Goal: Task Accomplishment & Management: Use online tool/utility

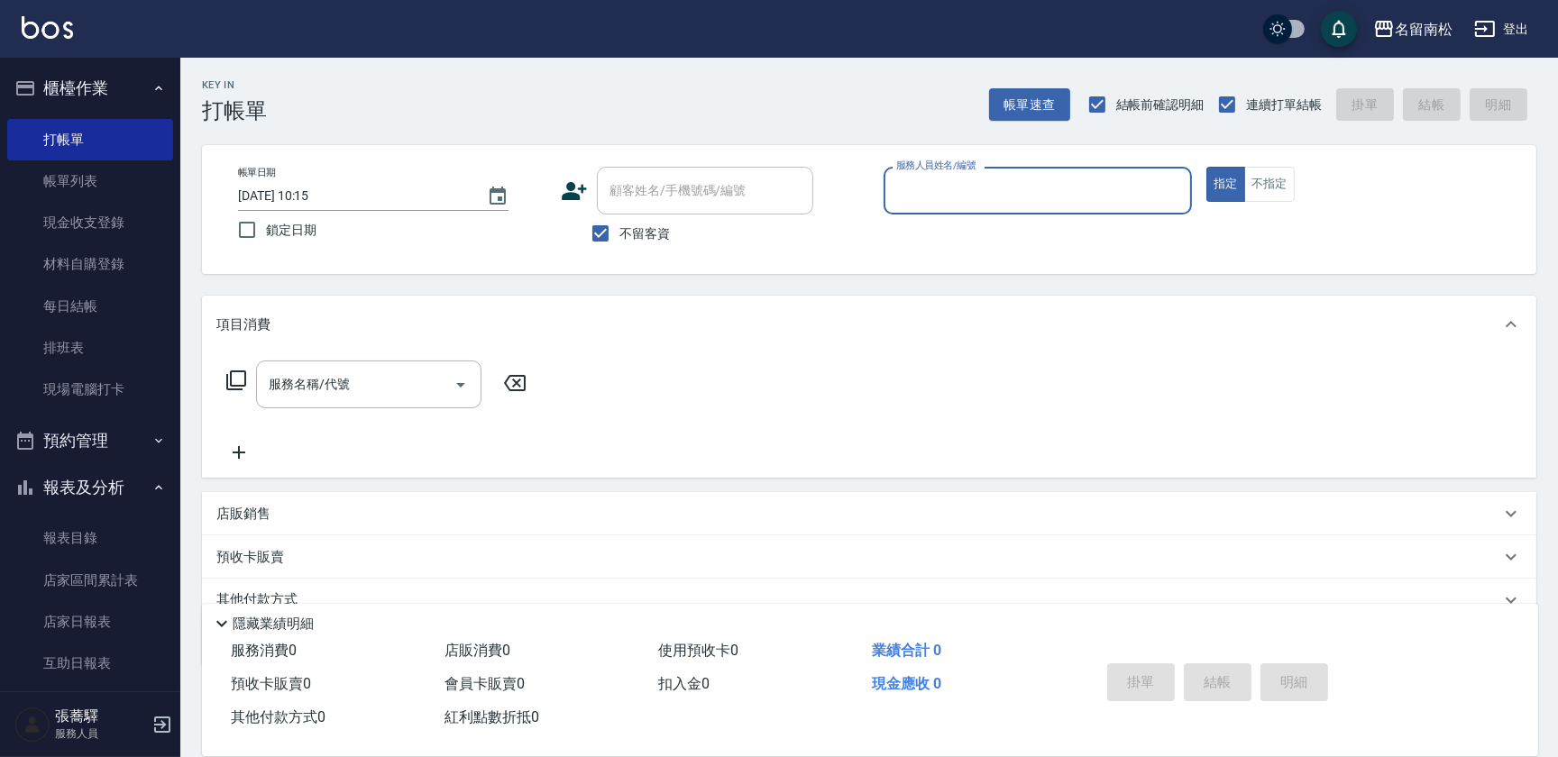
drag, startPoint x: 598, startPoint y: 234, endPoint x: 650, endPoint y: 214, distance: 56.3
click at [598, 233] on input "不留客資" at bounding box center [601, 234] width 38 height 38
checkbox input "false"
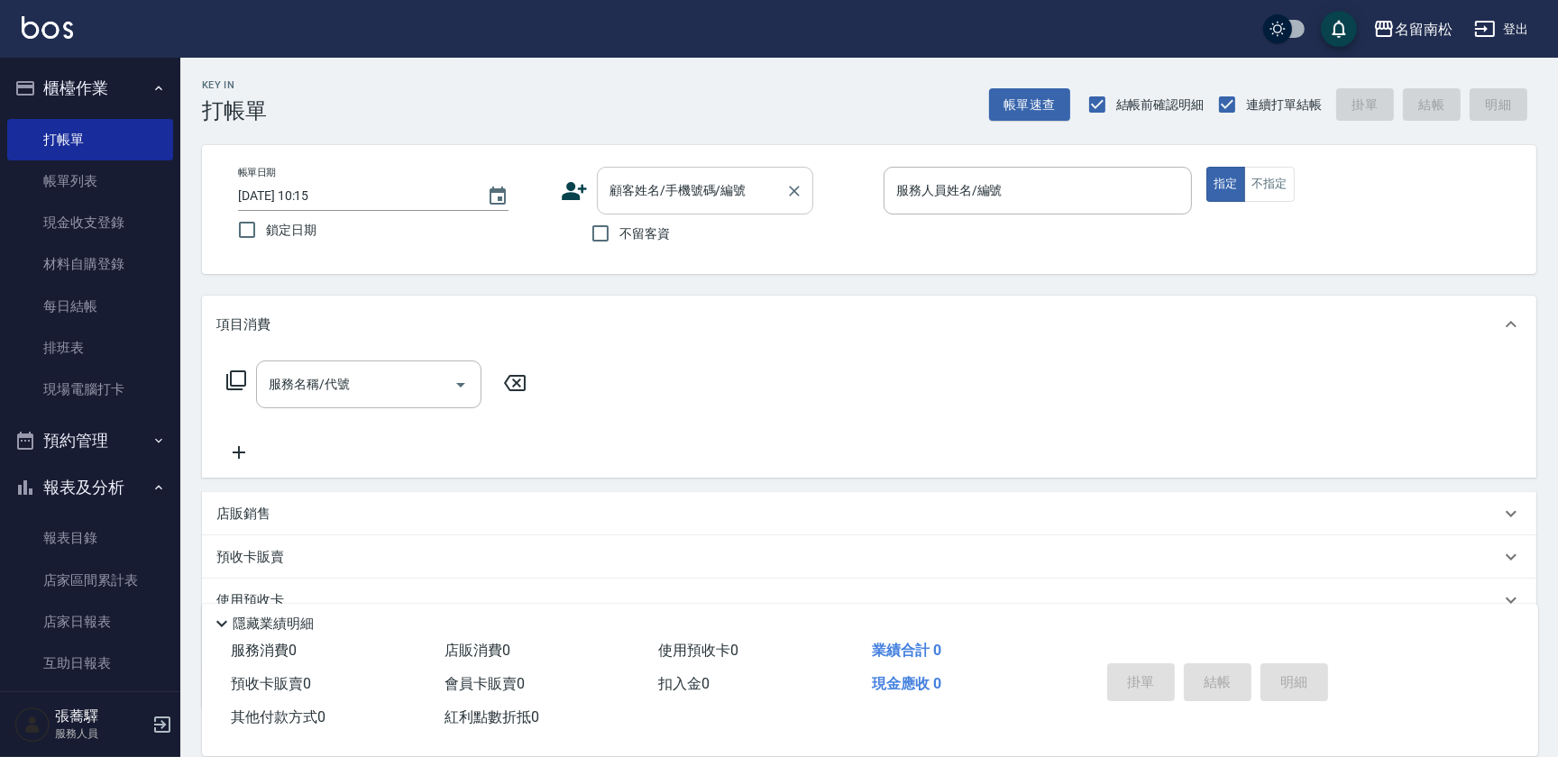
click at [667, 190] on input "顧客姓名/手機號碼/編號" at bounding box center [691, 191] width 173 height 32
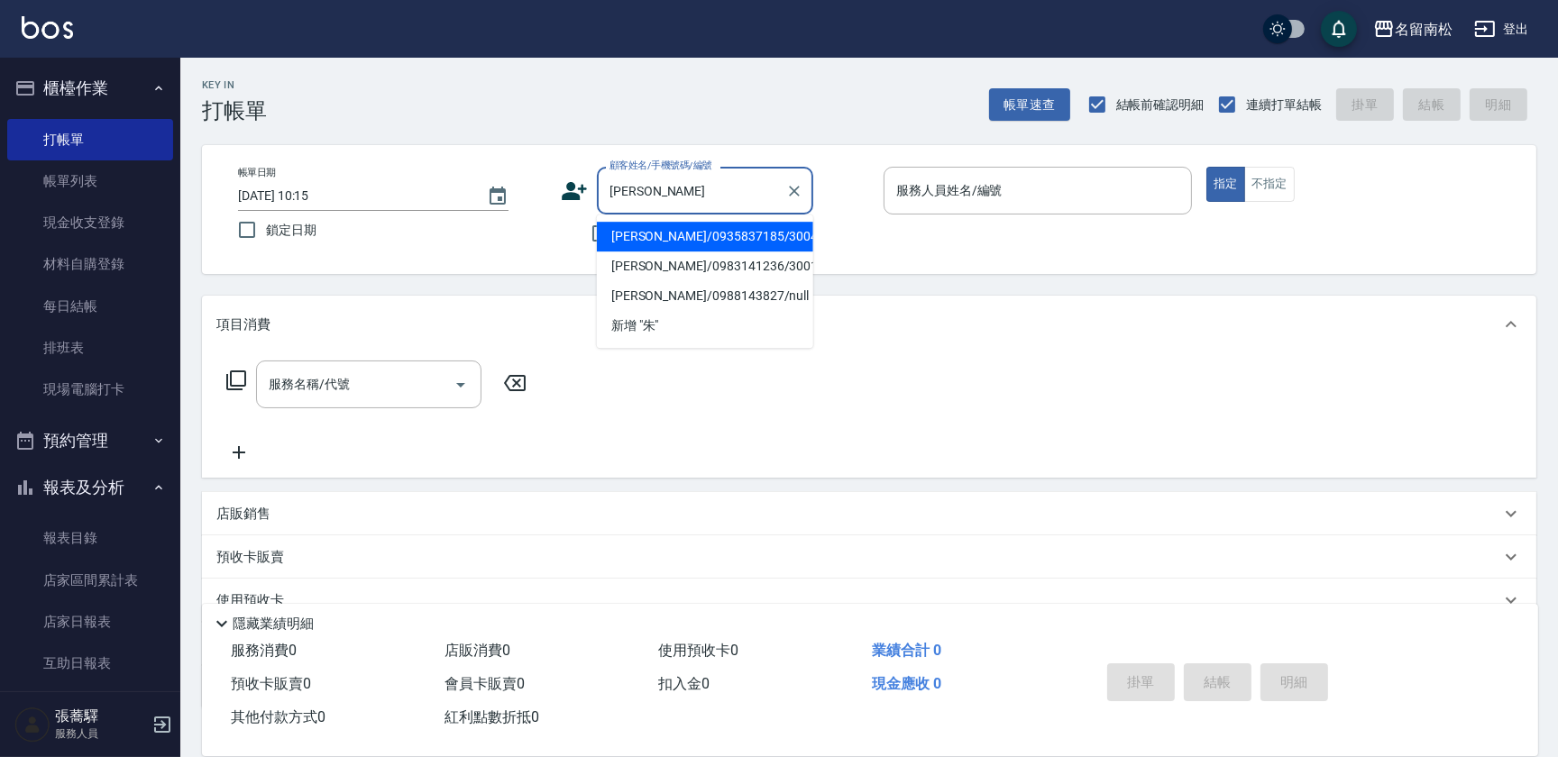
click at [663, 234] on li "[PERSON_NAME]/0935837185/3004" at bounding box center [705, 237] width 216 height 30
type input "[PERSON_NAME]/0935837185/3004"
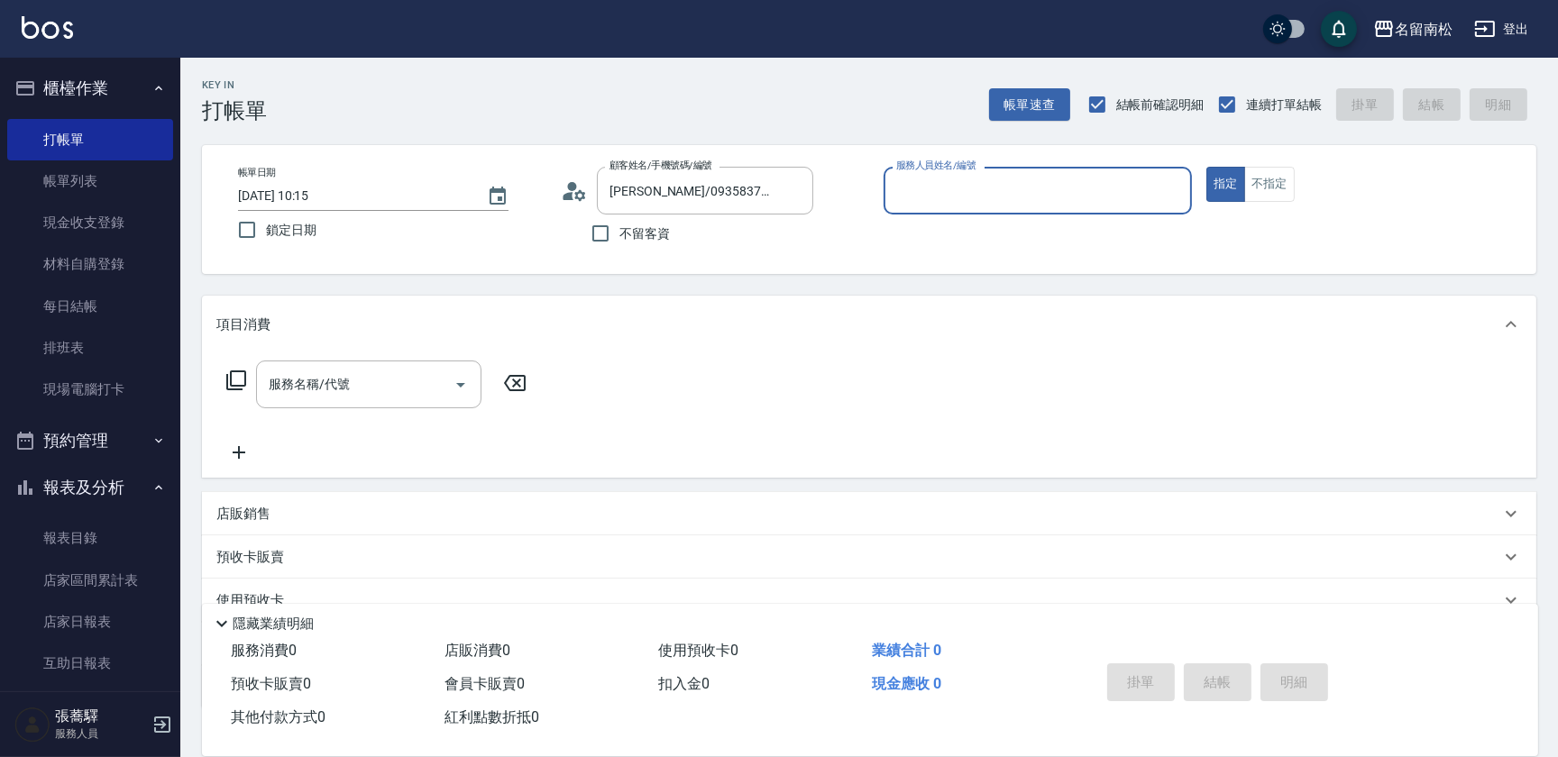
type input "[PERSON_NAME]-03"
click at [318, 400] on div "服務名稱/代號" at bounding box center [368, 385] width 225 height 48
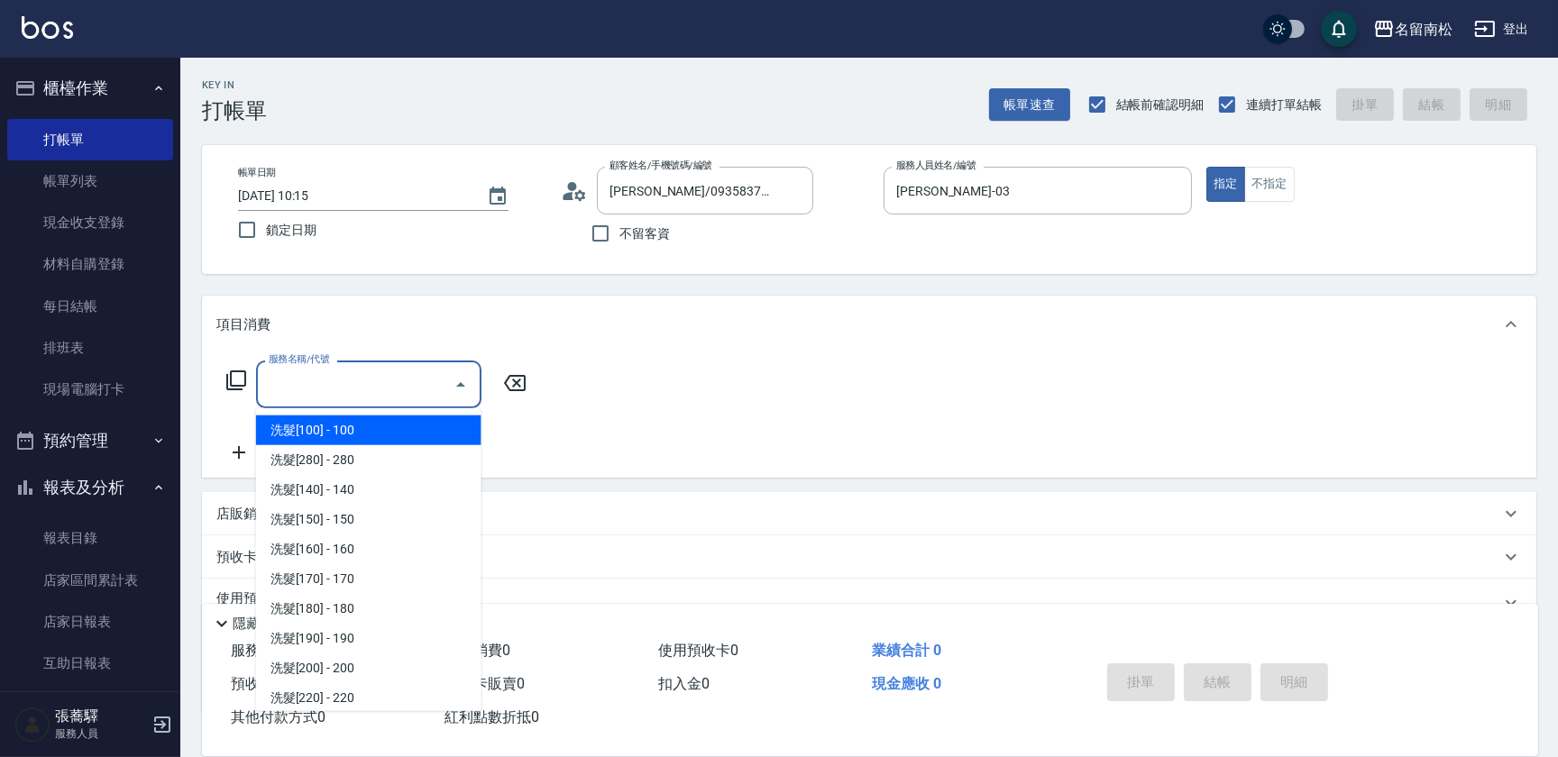
type input "2"
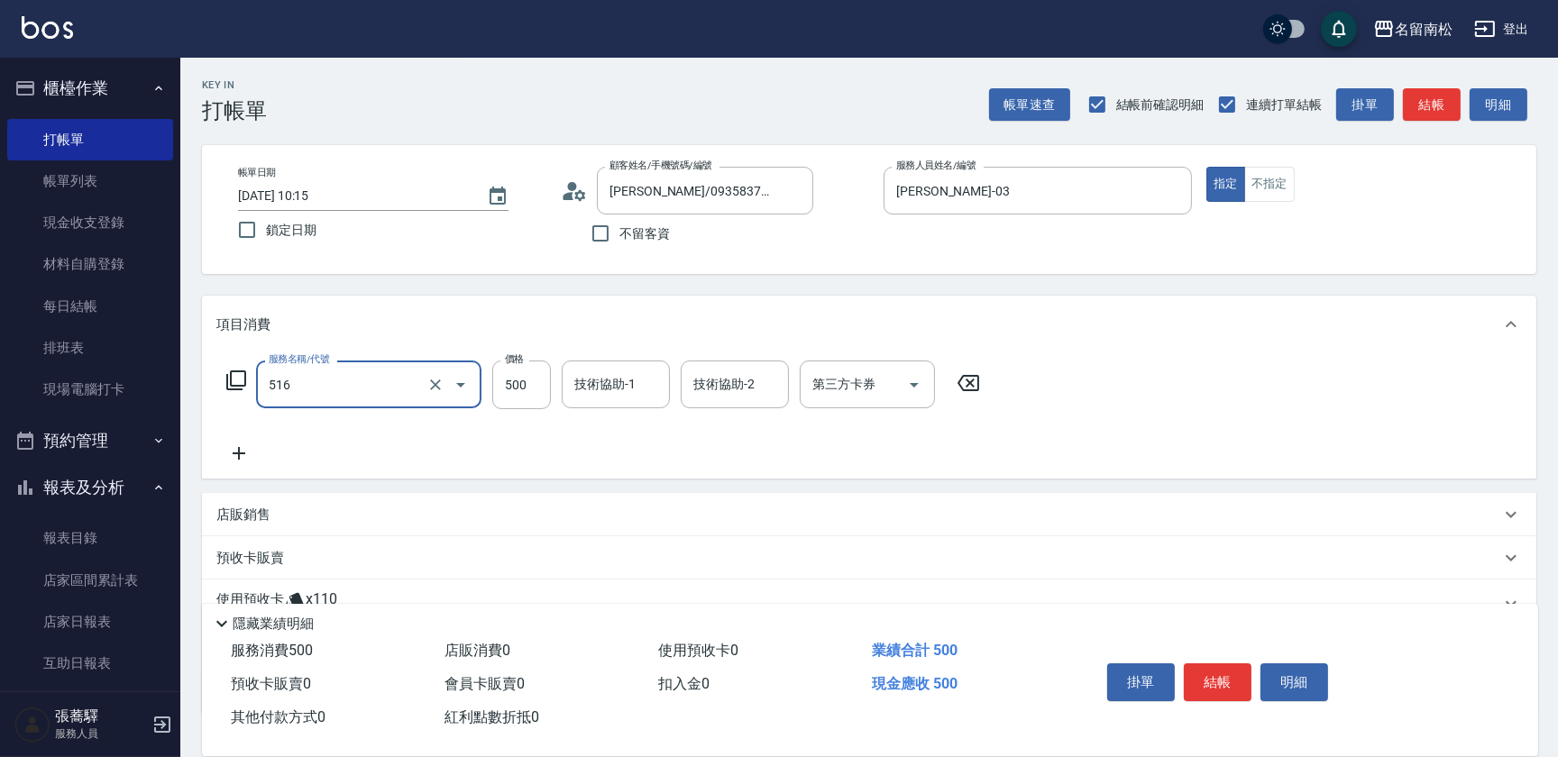
type input "染髮特別處理(516)"
type input "600"
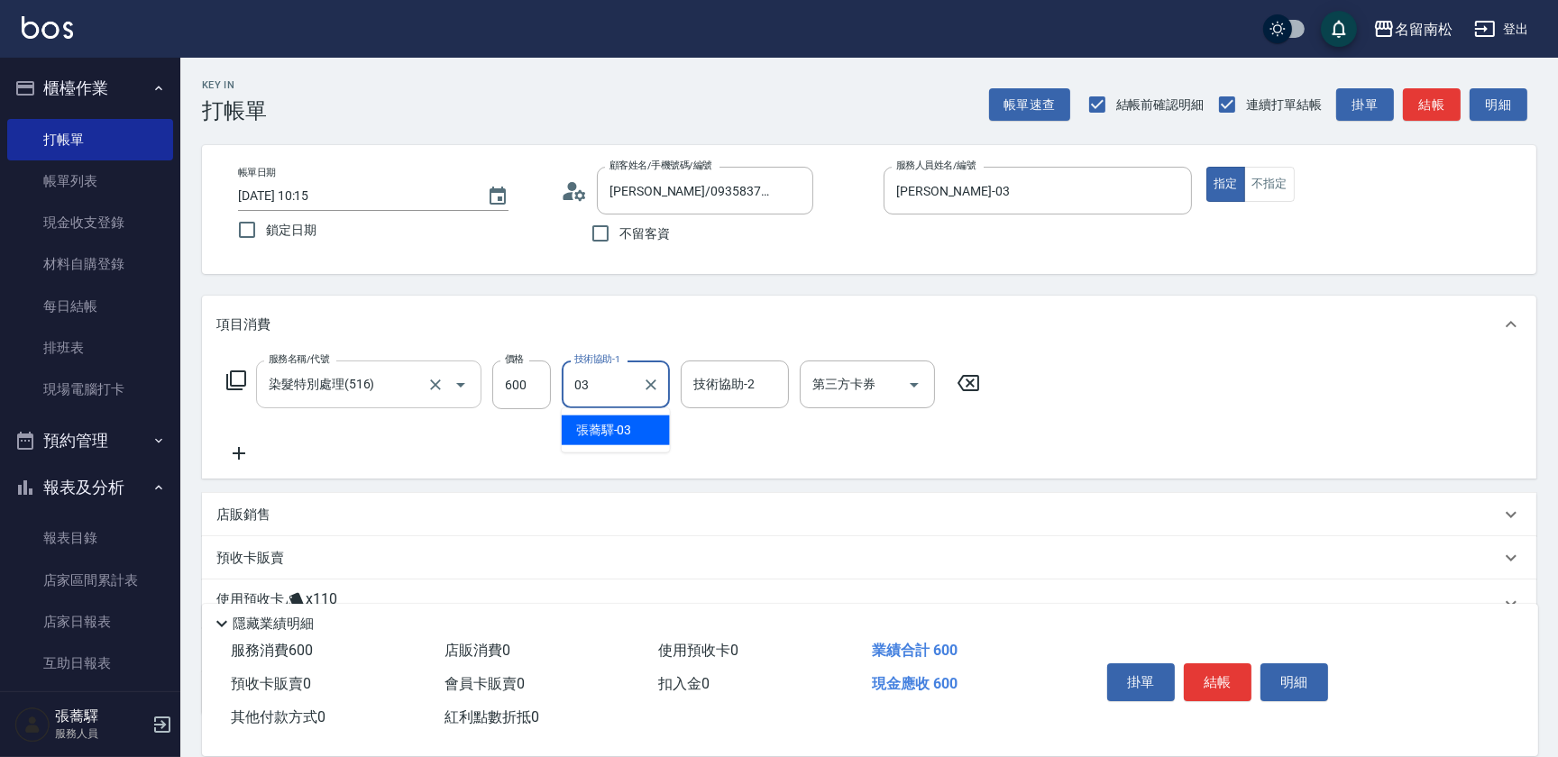
type input "[PERSON_NAME]-03"
click at [237, 451] on icon at bounding box center [238, 454] width 45 height 22
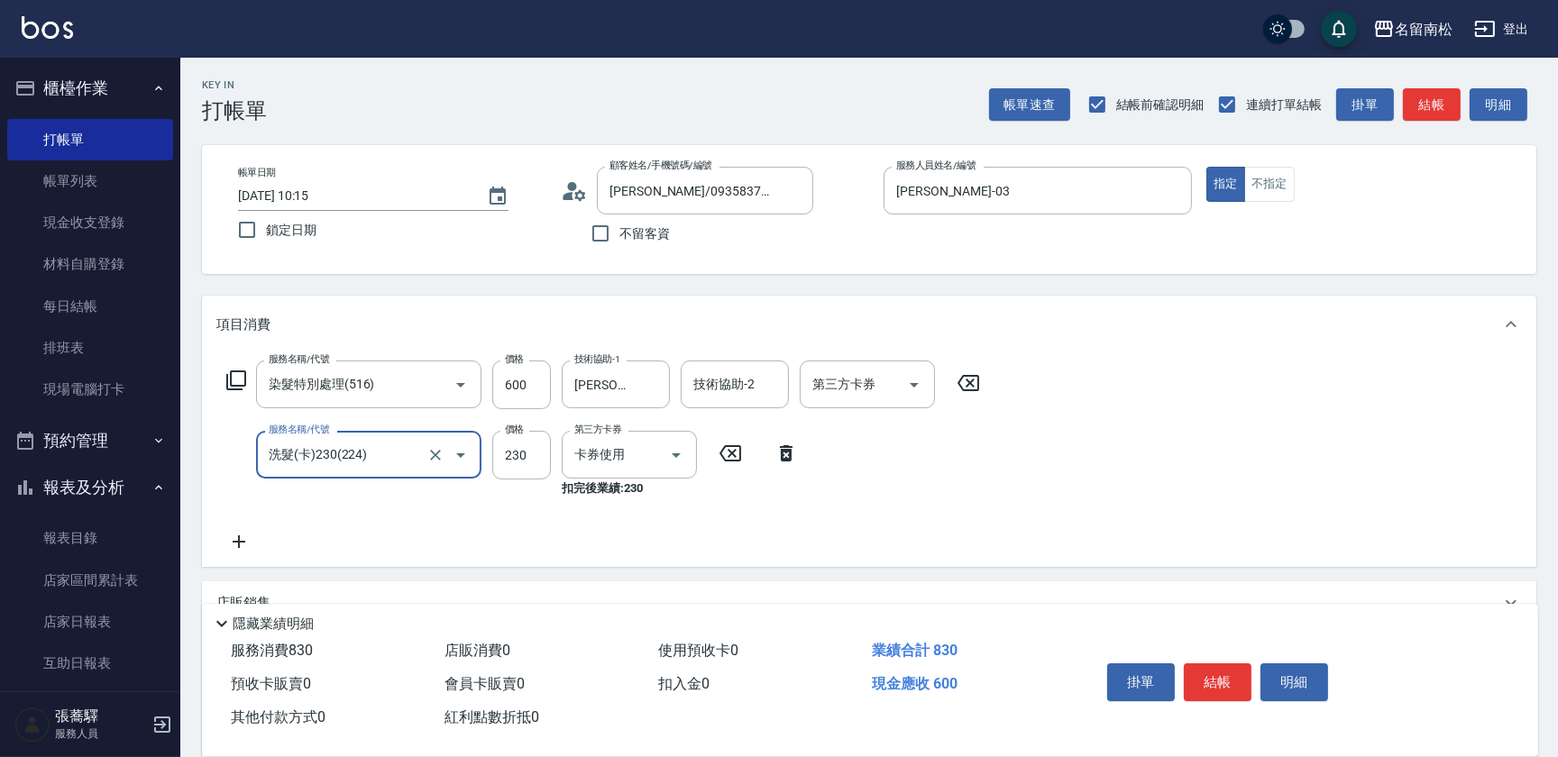
type input "洗髮(卡)230(224)"
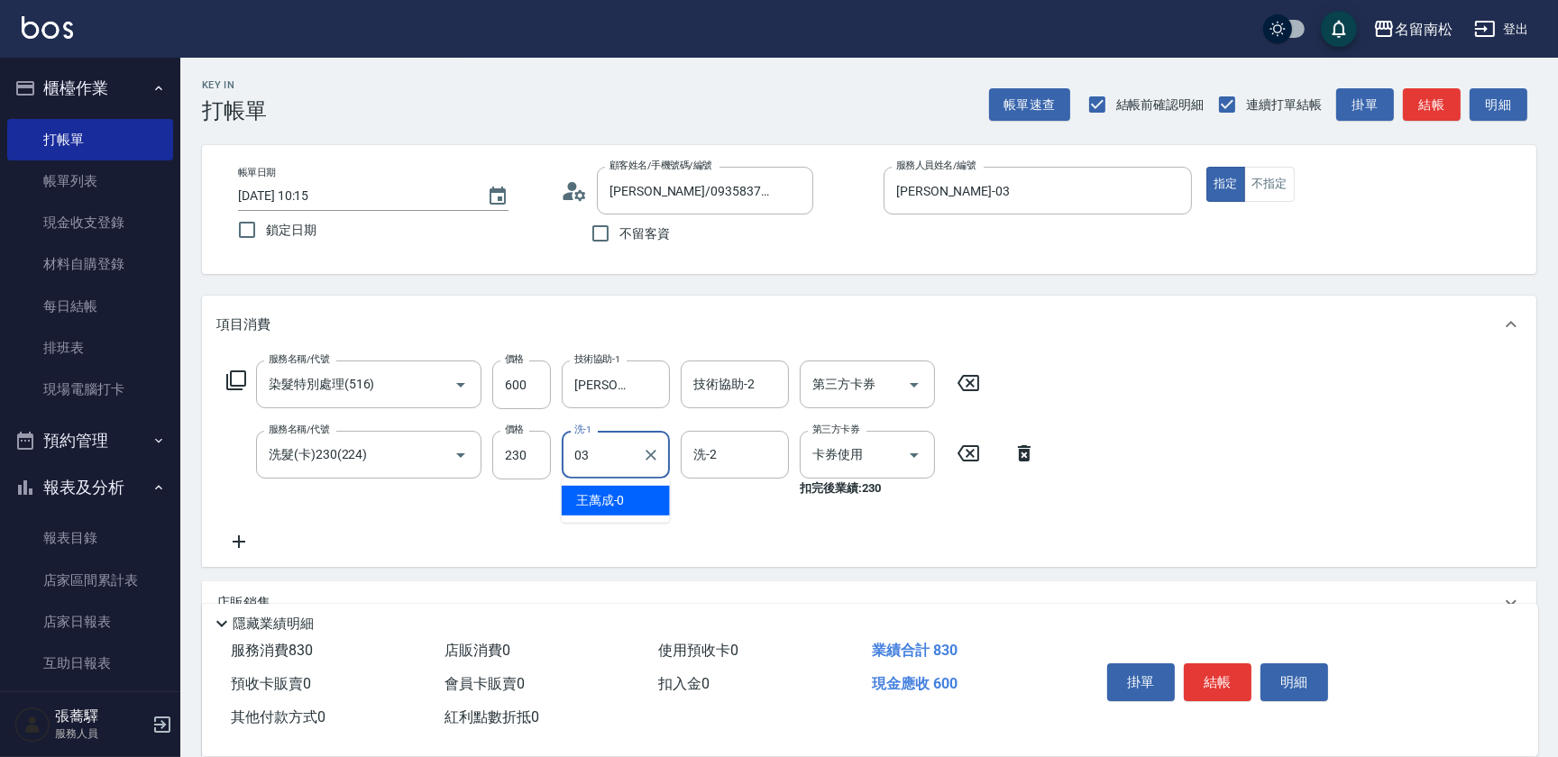
type input "[PERSON_NAME]-03"
click at [1208, 664] on button "結帳" at bounding box center [1218, 683] width 68 height 38
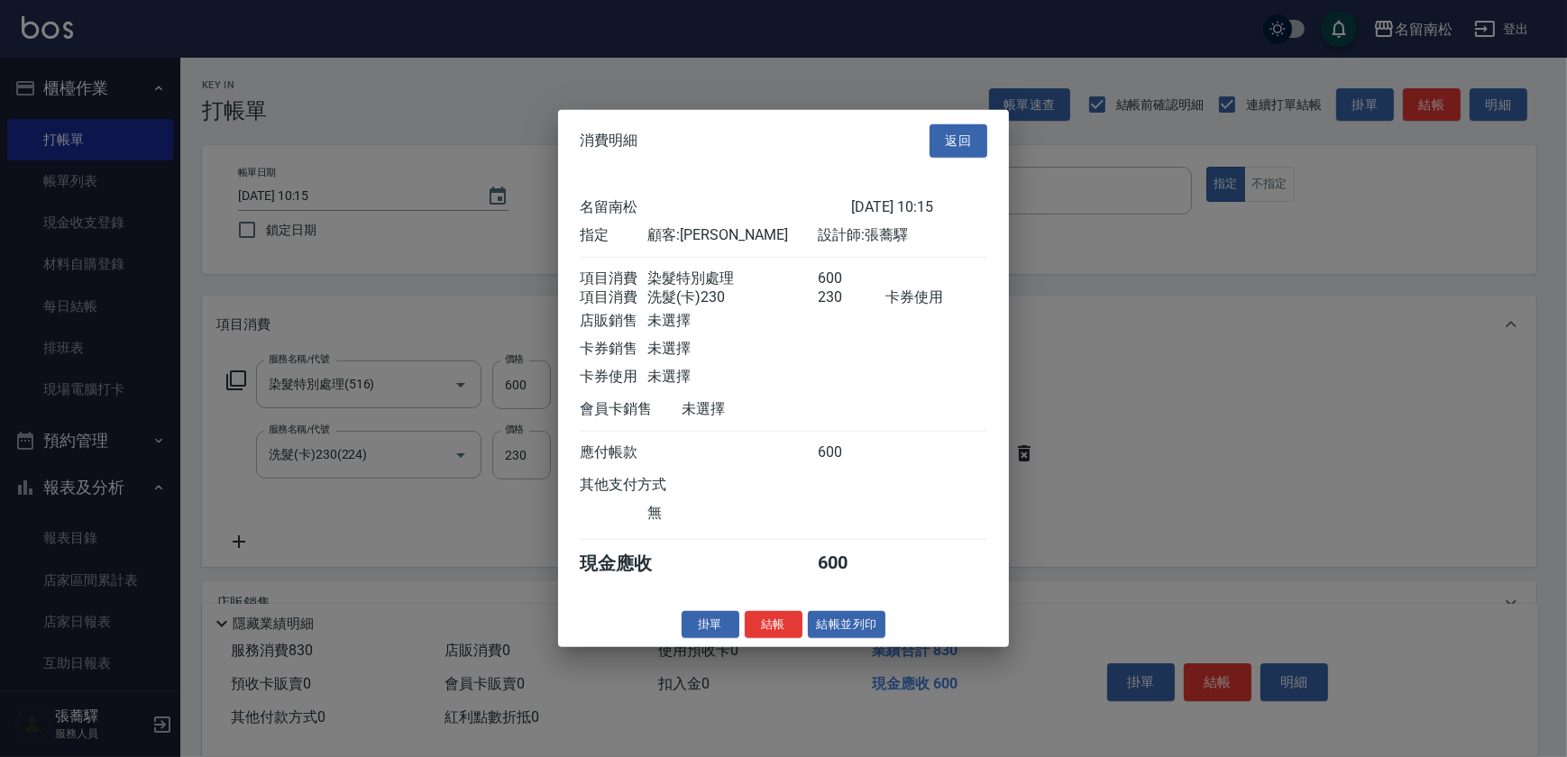
click at [853, 630] on button "結帳並列印" at bounding box center [847, 624] width 78 height 28
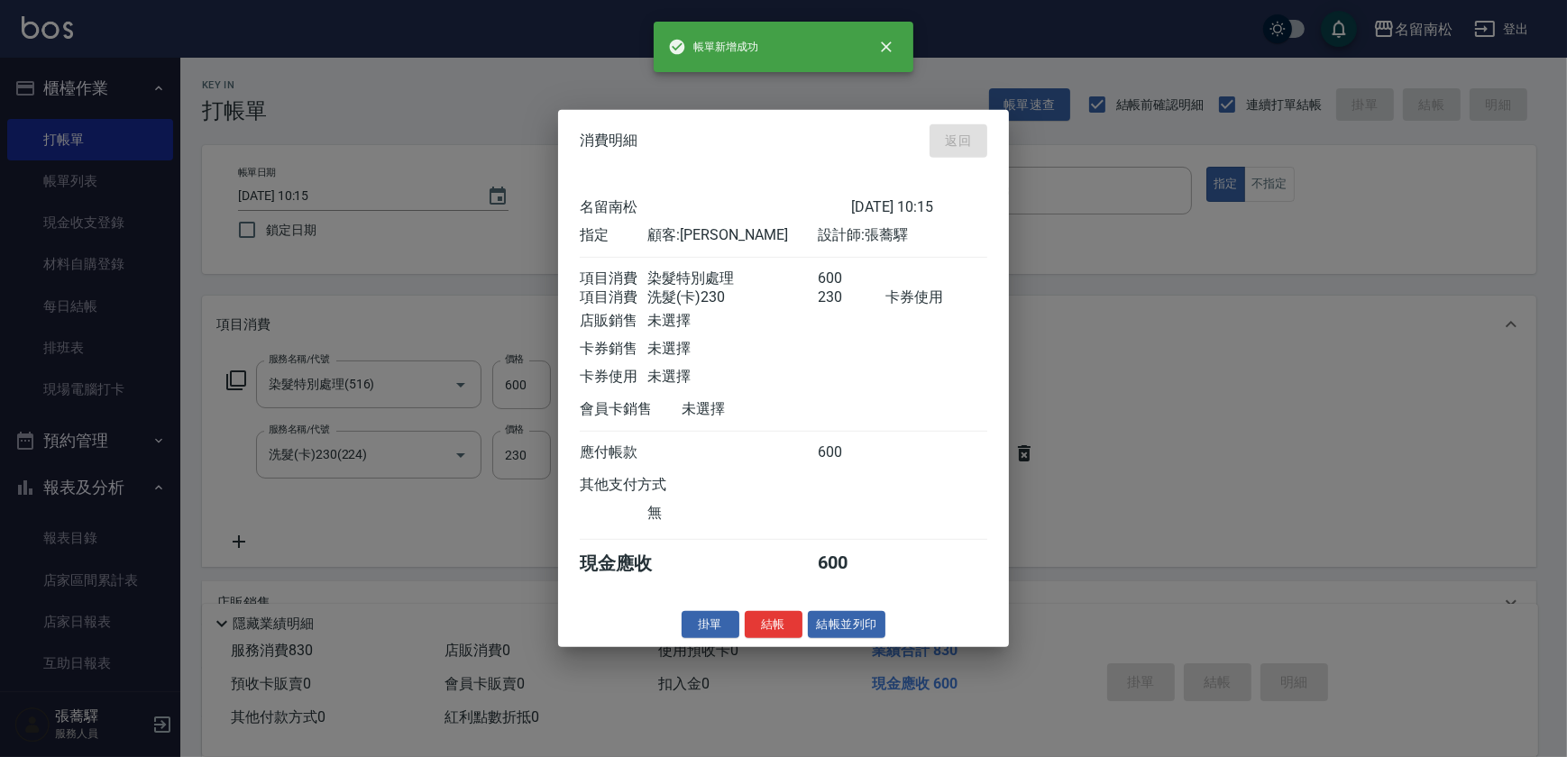
type input "[DATE] 13:23"
